Goal: Task Accomplishment & Management: Use online tool/utility

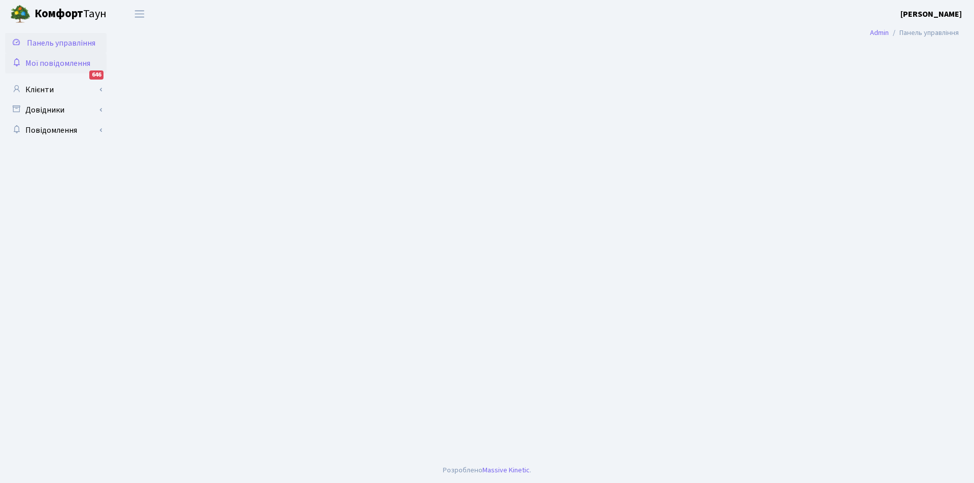
click at [71, 61] on span "Мої повідомлення" at bounding box center [57, 63] width 65 height 11
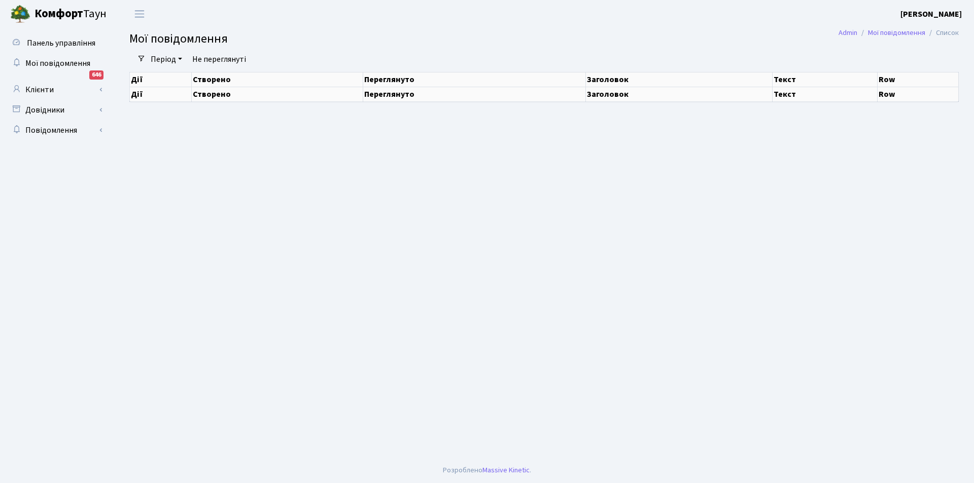
click at [38, 90] on link "Клієнти" at bounding box center [55, 90] width 101 height 20
select select "25"
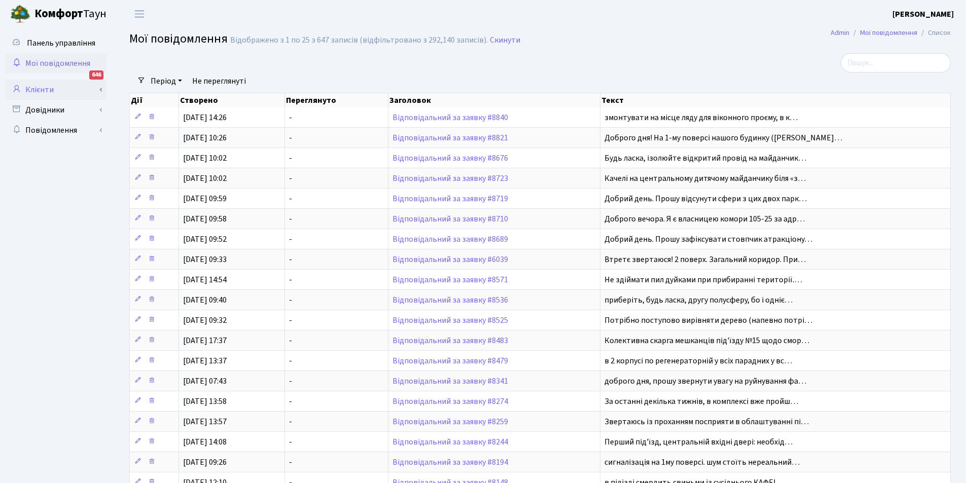
click at [38, 91] on link "Клієнти" at bounding box center [55, 90] width 101 height 20
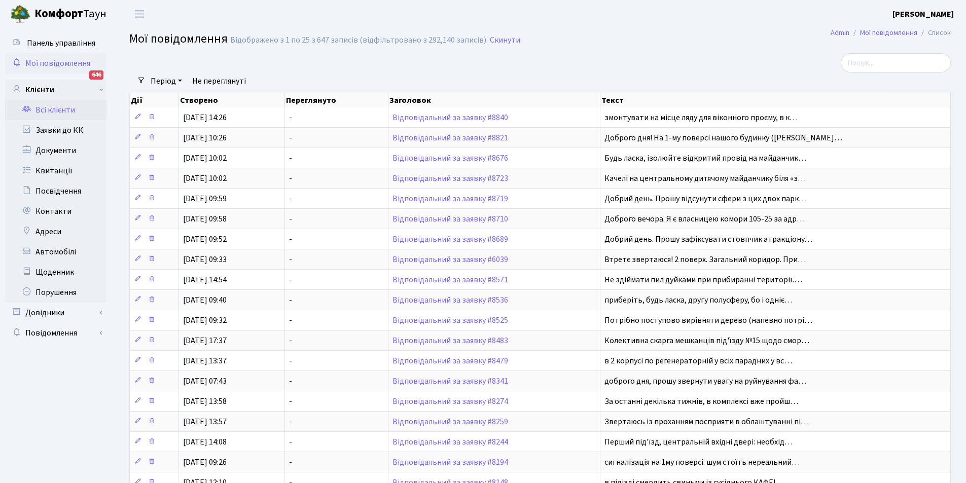
click at [47, 111] on link "Всі клієнти" at bounding box center [55, 110] width 101 height 20
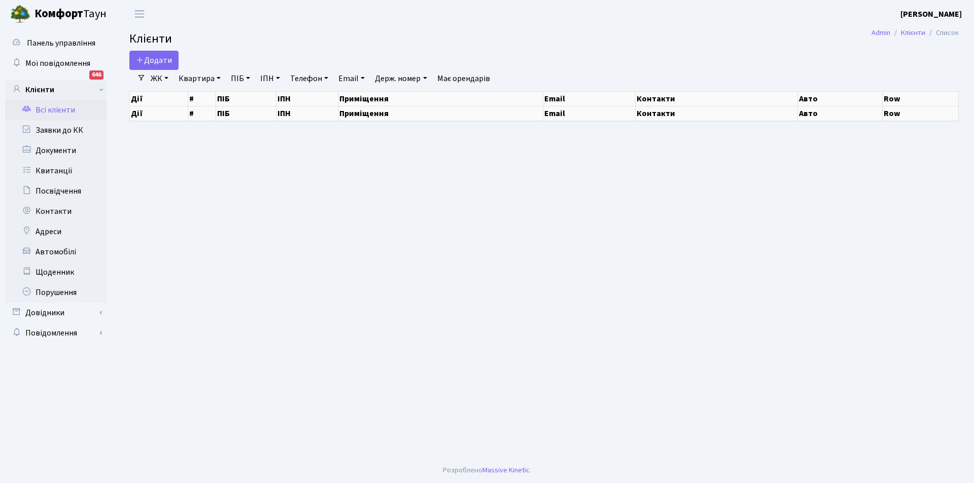
select select "25"
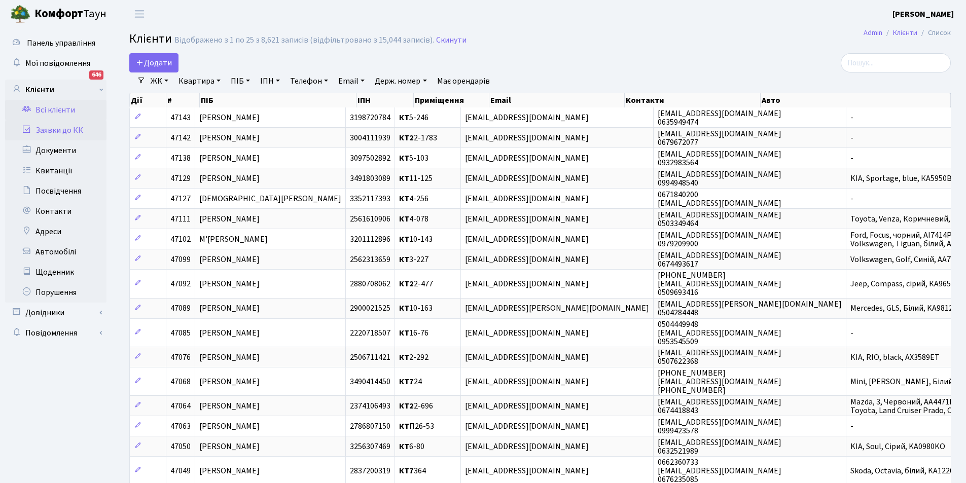
click at [77, 127] on link "Заявки до КК" at bounding box center [55, 130] width 101 height 20
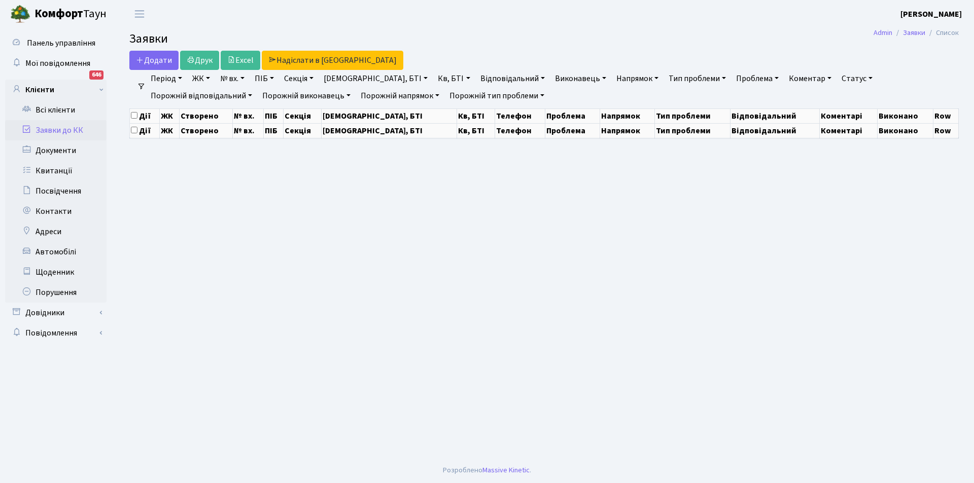
select select "25"
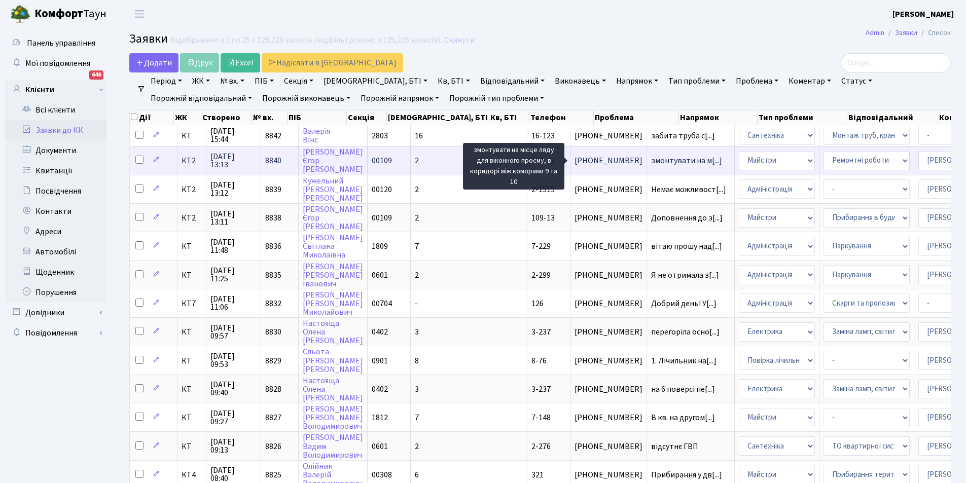
click at [651, 161] on span "змонтувати на м[...]" at bounding box center [686, 160] width 71 height 11
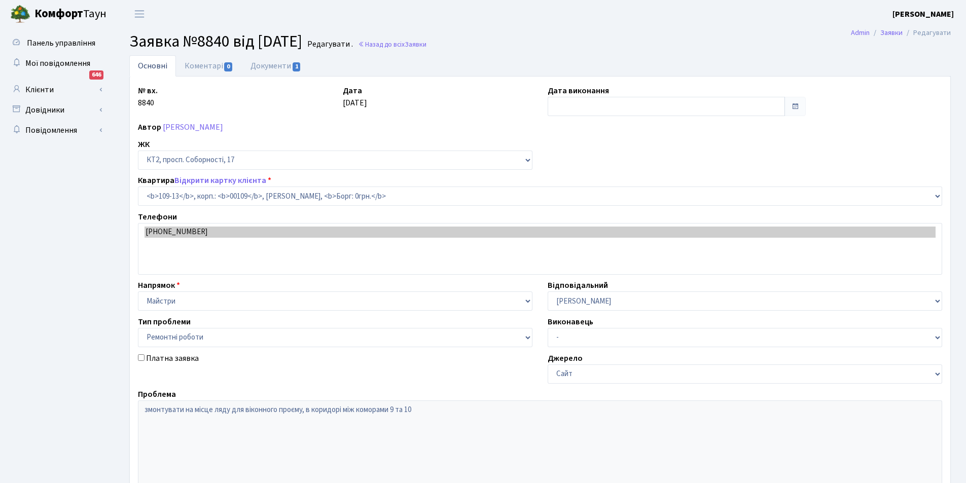
select select "16130"
select select "62"
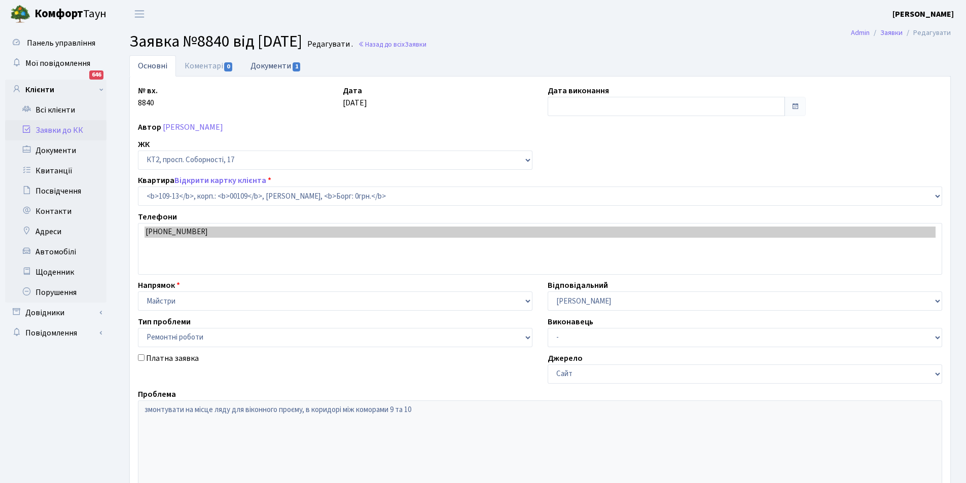
click at [272, 66] on link "Документи 1" at bounding box center [276, 65] width 68 height 21
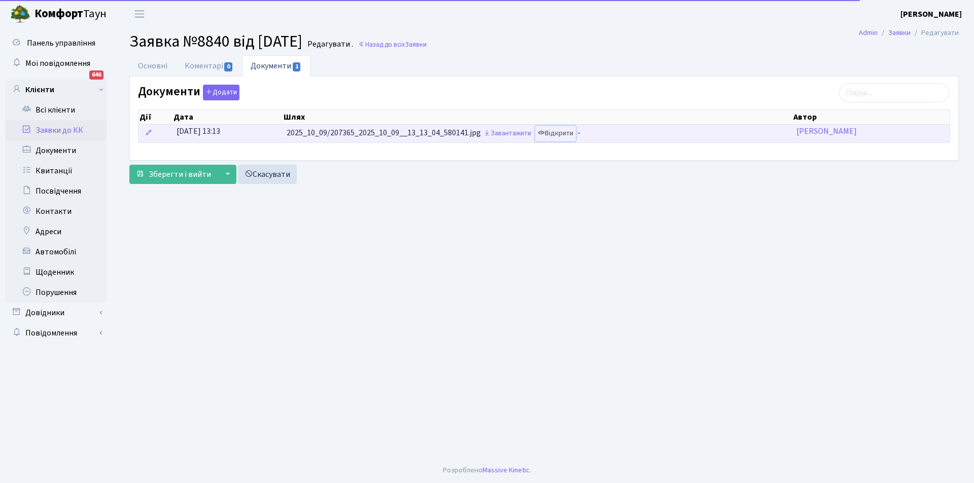
click at [554, 131] on link "Відкрити" at bounding box center [555, 134] width 41 height 16
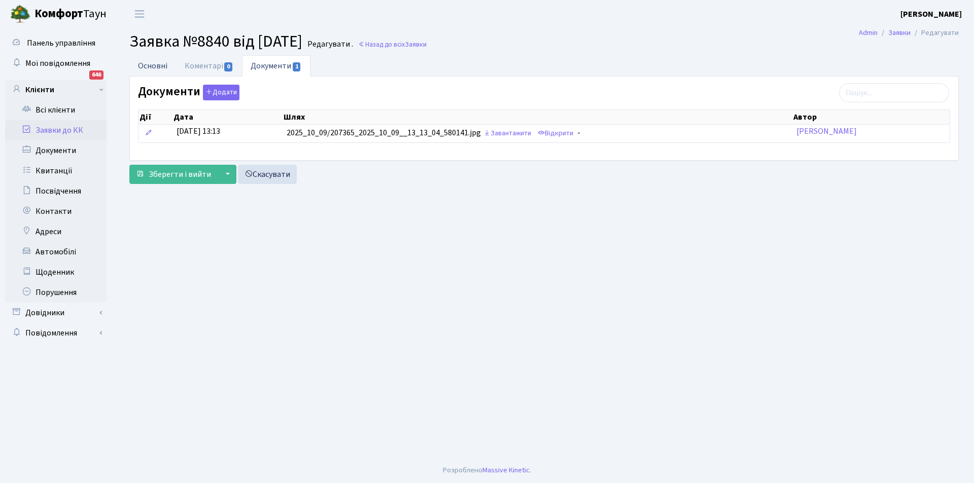
click at [155, 67] on link "Основні" at bounding box center [152, 65] width 47 height 21
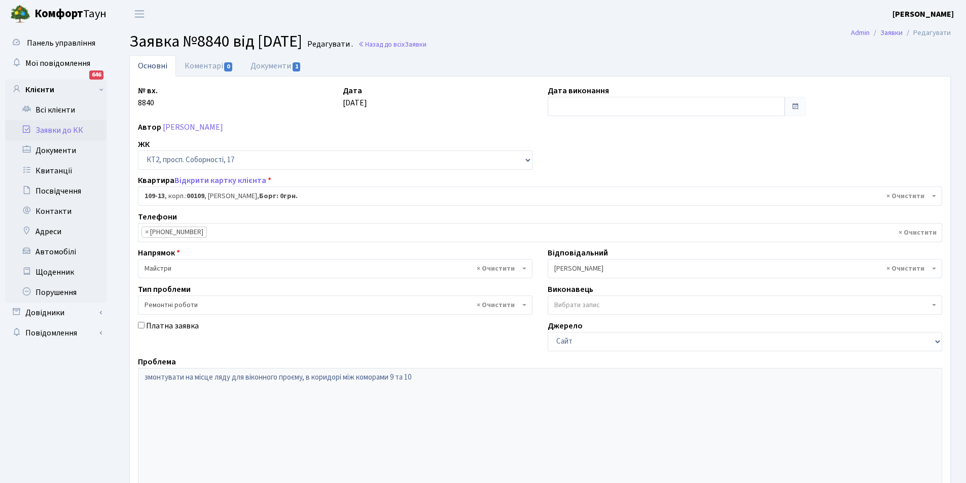
click at [51, 131] on link "Заявки до КК" at bounding box center [55, 130] width 101 height 20
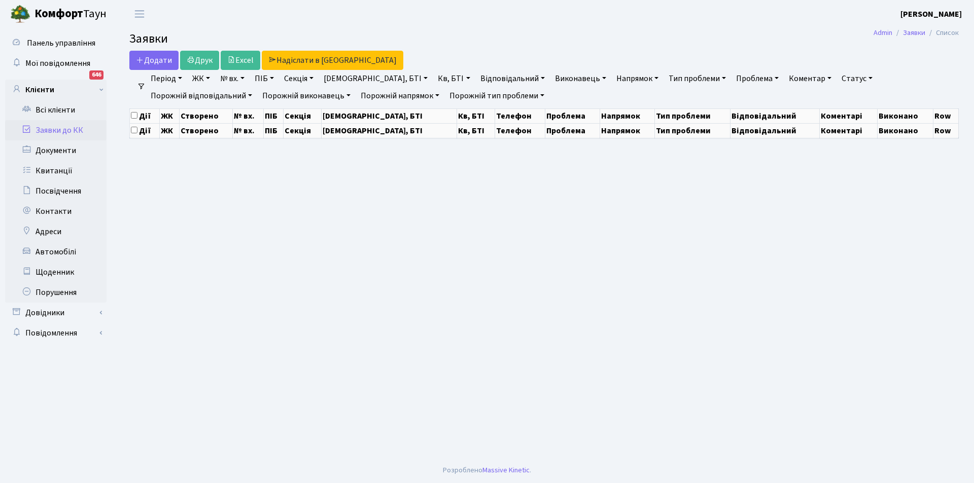
select select "25"
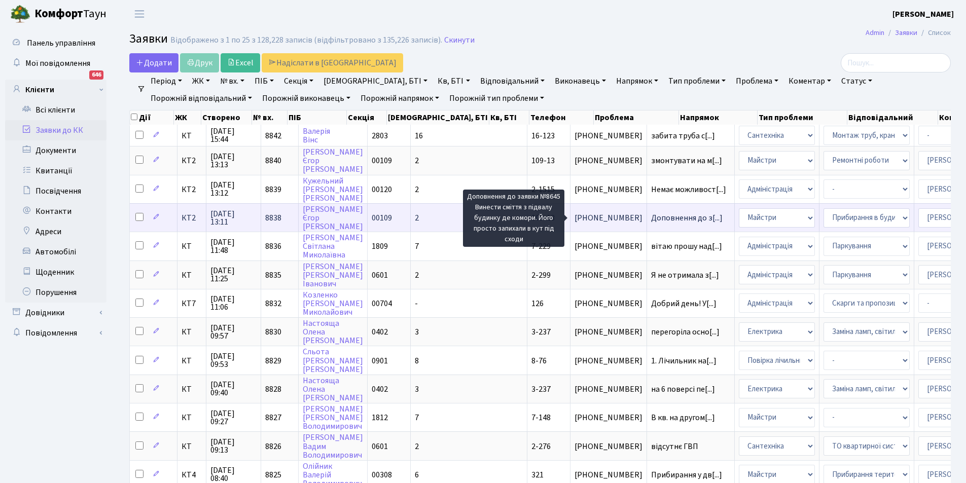
click at [651, 214] on span "Доповнення до з[...]" at bounding box center [687, 218] width 72 height 11
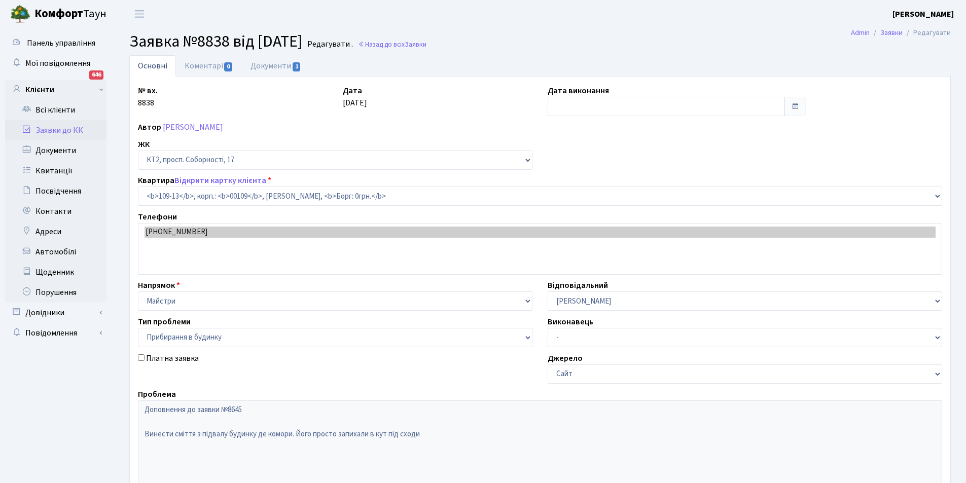
select select "16130"
select select "58"
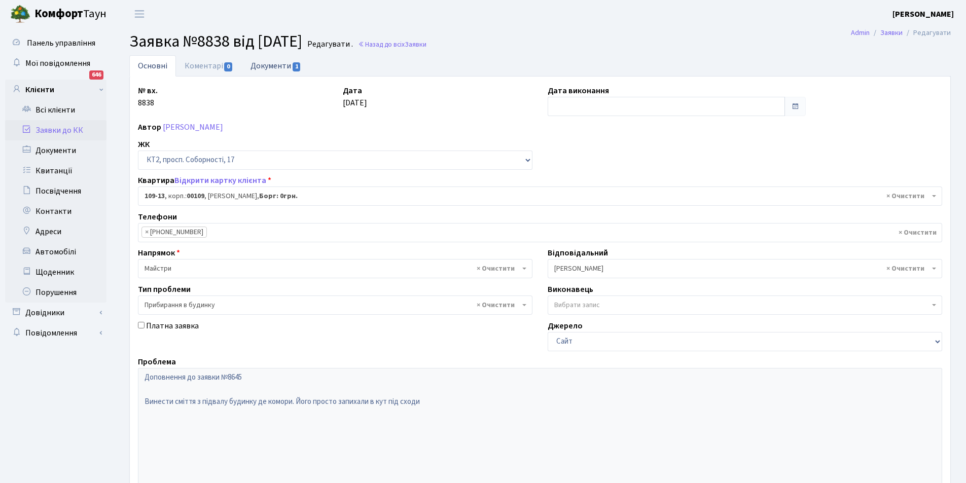
click at [272, 67] on link "Документи 1" at bounding box center [276, 65] width 68 height 21
select select "25"
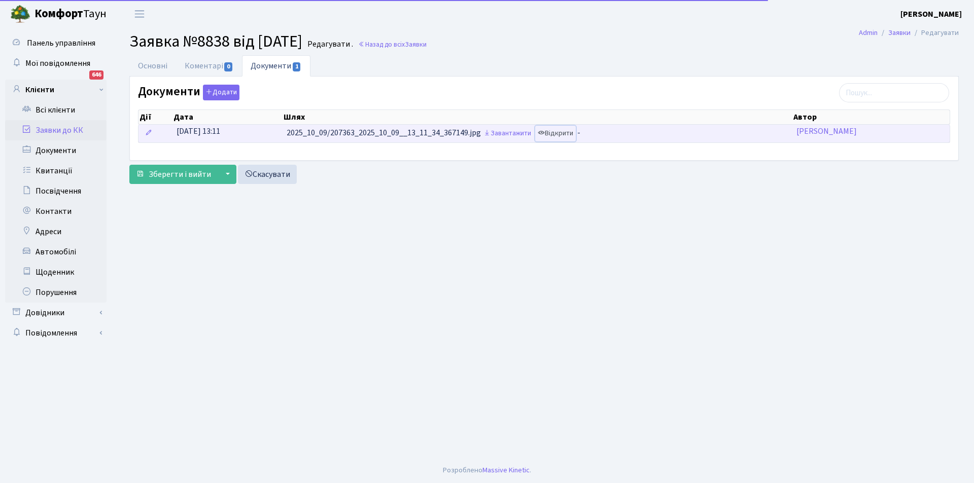
click at [573, 135] on link "Відкрити" at bounding box center [555, 134] width 41 height 16
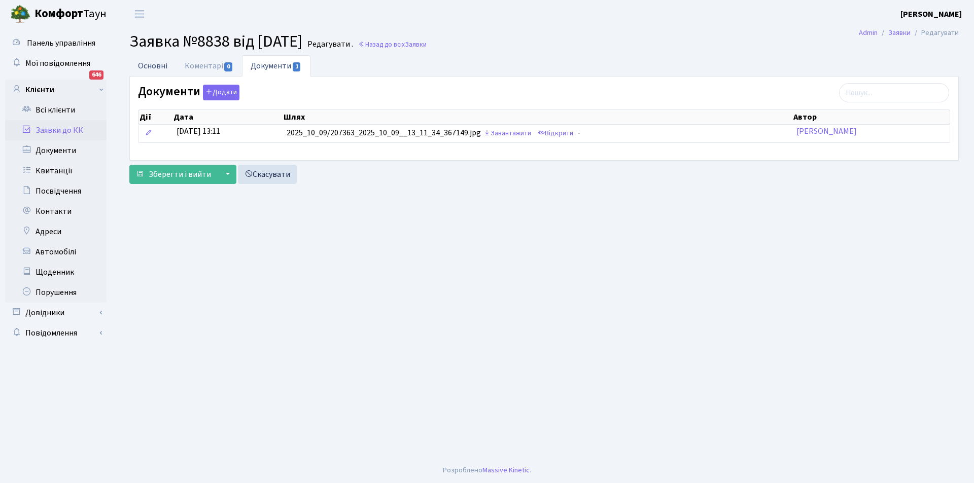
click at [150, 63] on link "Основні" at bounding box center [152, 65] width 47 height 21
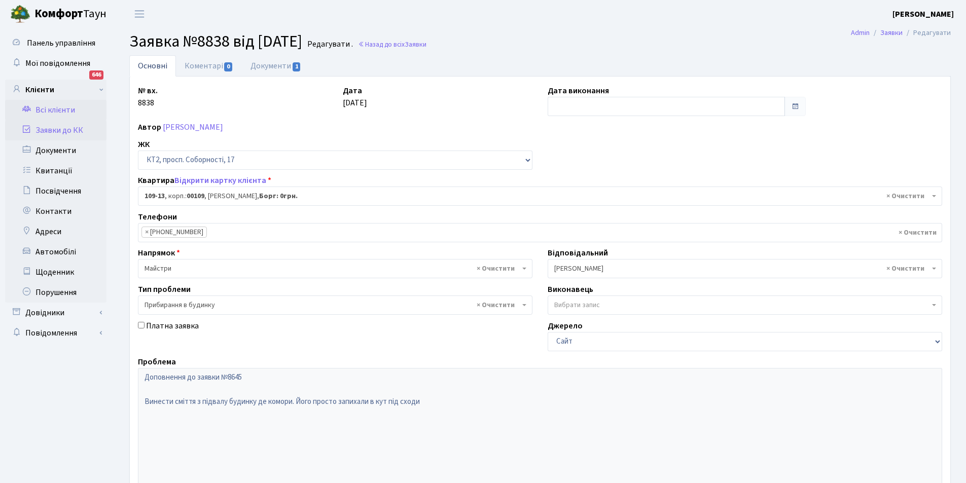
click at [59, 108] on link "Всі клієнти" at bounding box center [55, 110] width 101 height 20
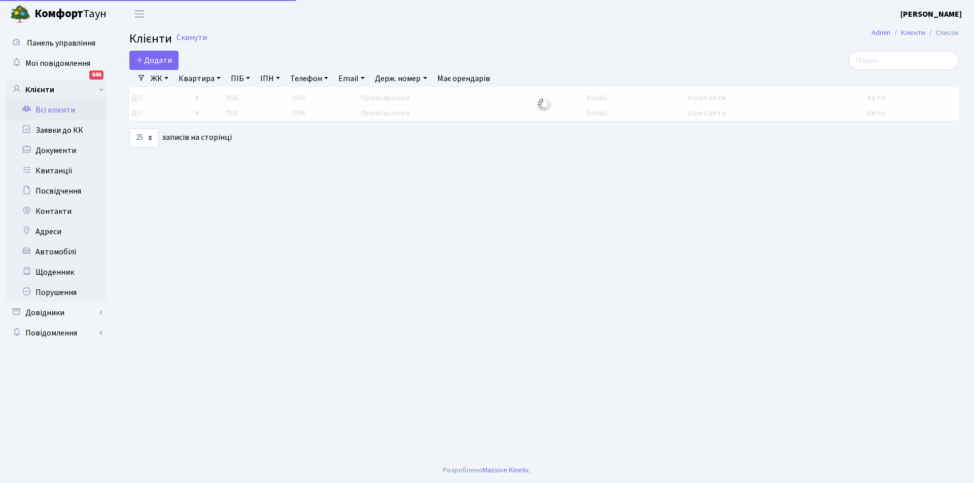
select select "25"
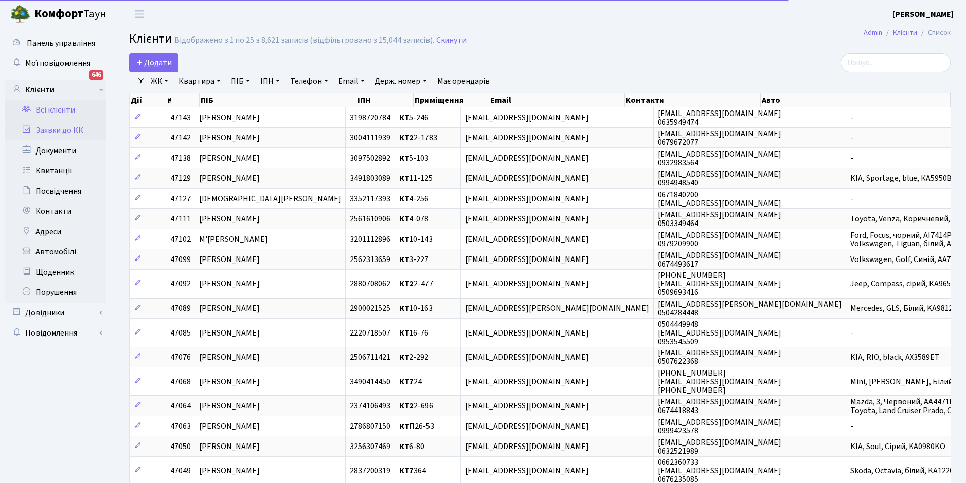
click at [62, 136] on link "Заявки до КК" at bounding box center [55, 130] width 101 height 20
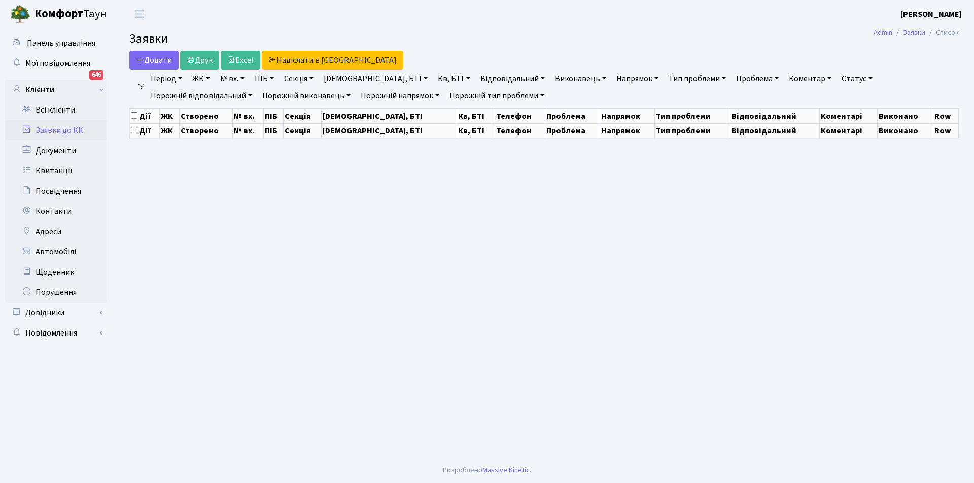
select select "25"
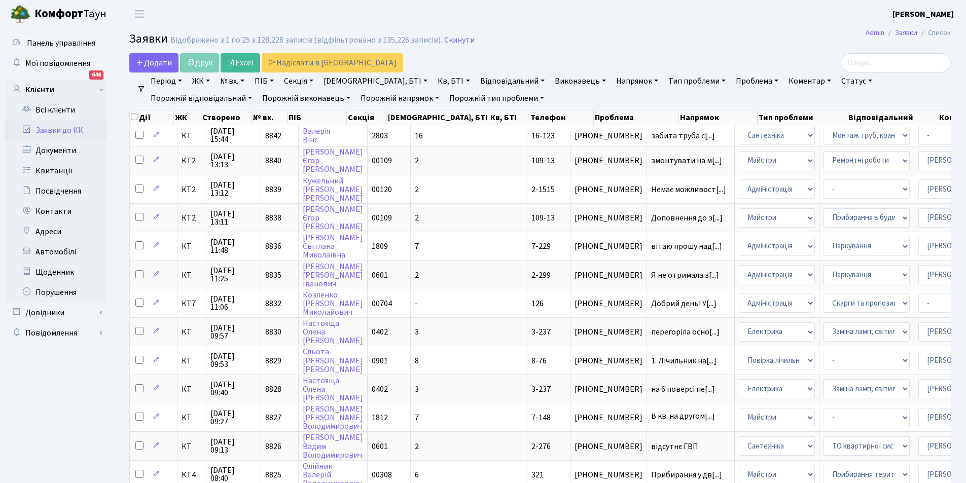
click at [476, 81] on link "Відповідальний" at bounding box center [512, 81] width 73 height 17
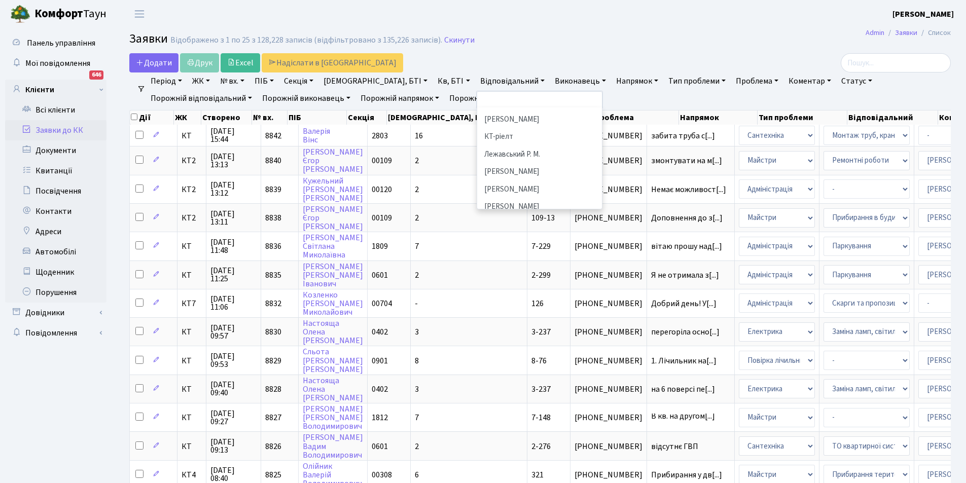
scroll to position [254, 0]
click at [478, 181] on li "[PERSON_NAME]" at bounding box center [539, 190] width 123 height 18
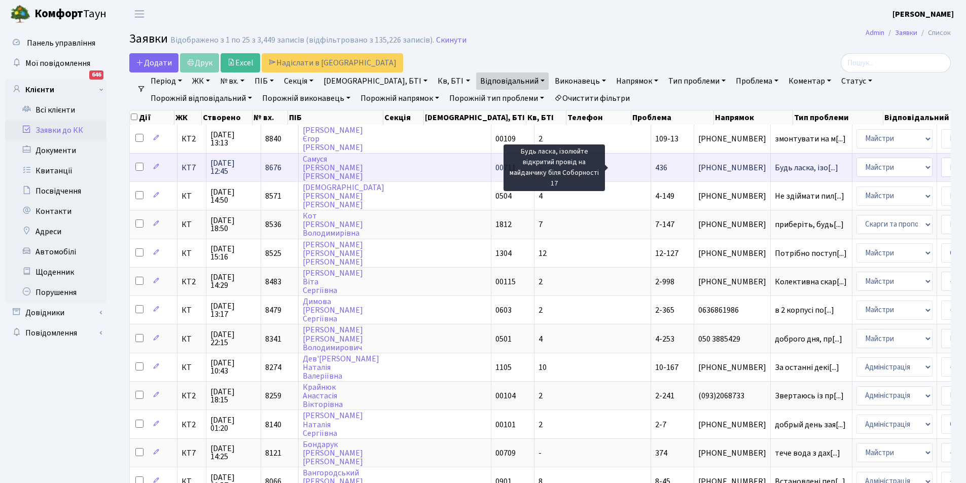
click at [775, 169] on span "Будь ласка, ізо[...]" at bounding box center [806, 167] width 63 height 11
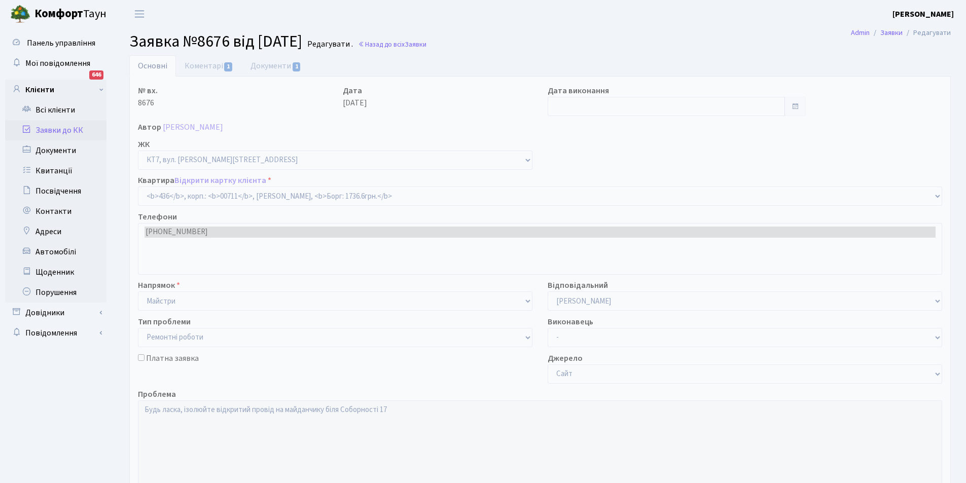
click at [268, 65] on link "Документи 1" at bounding box center [276, 65] width 68 height 21
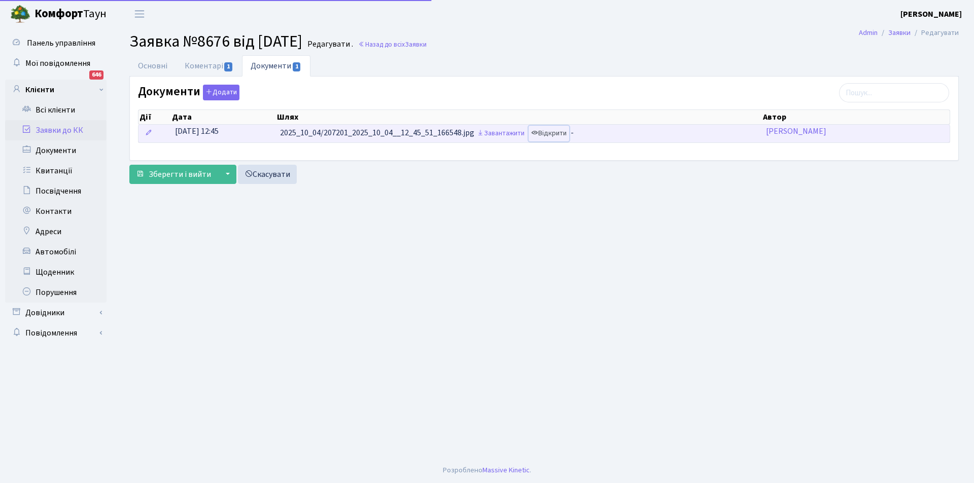
click at [555, 135] on link "Відкрити" at bounding box center [549, 134] width 41 height 16
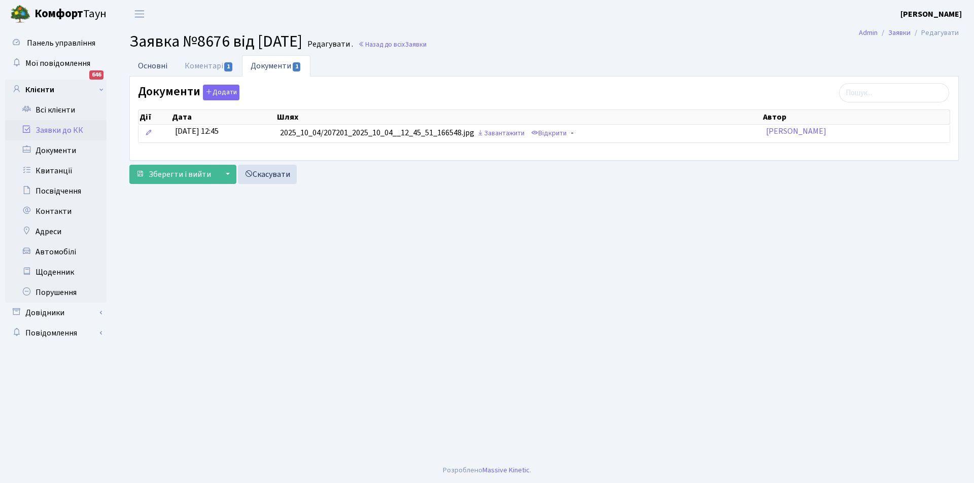
click at [151, 58] on link "Основні" at bounding box center [152, 65] width 47 height 21
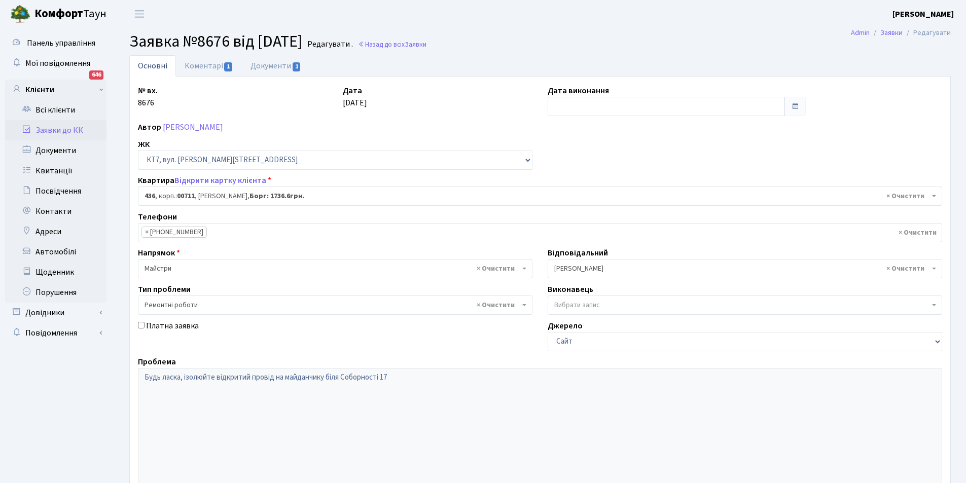
click at [77, 127] on link "Заявки до КК" at bounding box center [55, 130] width 101 height 20
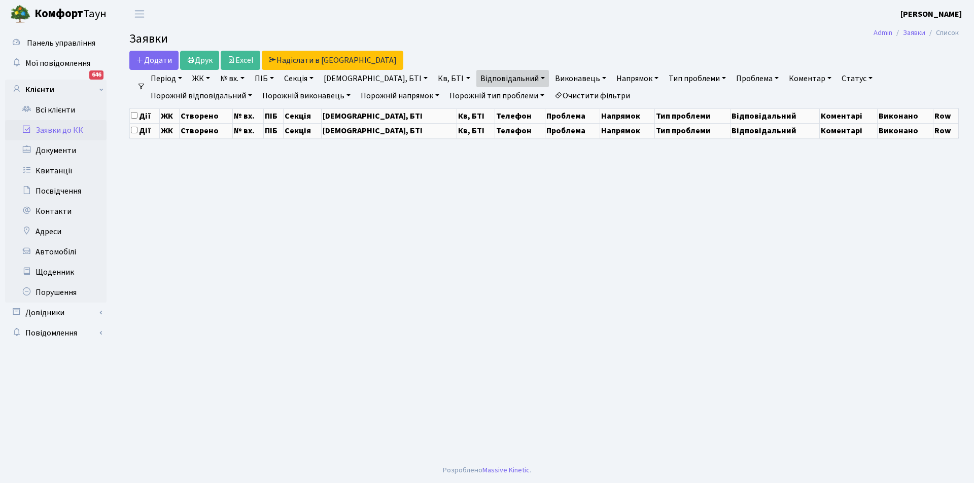
select select "25"
